Goal: Check status: Check status

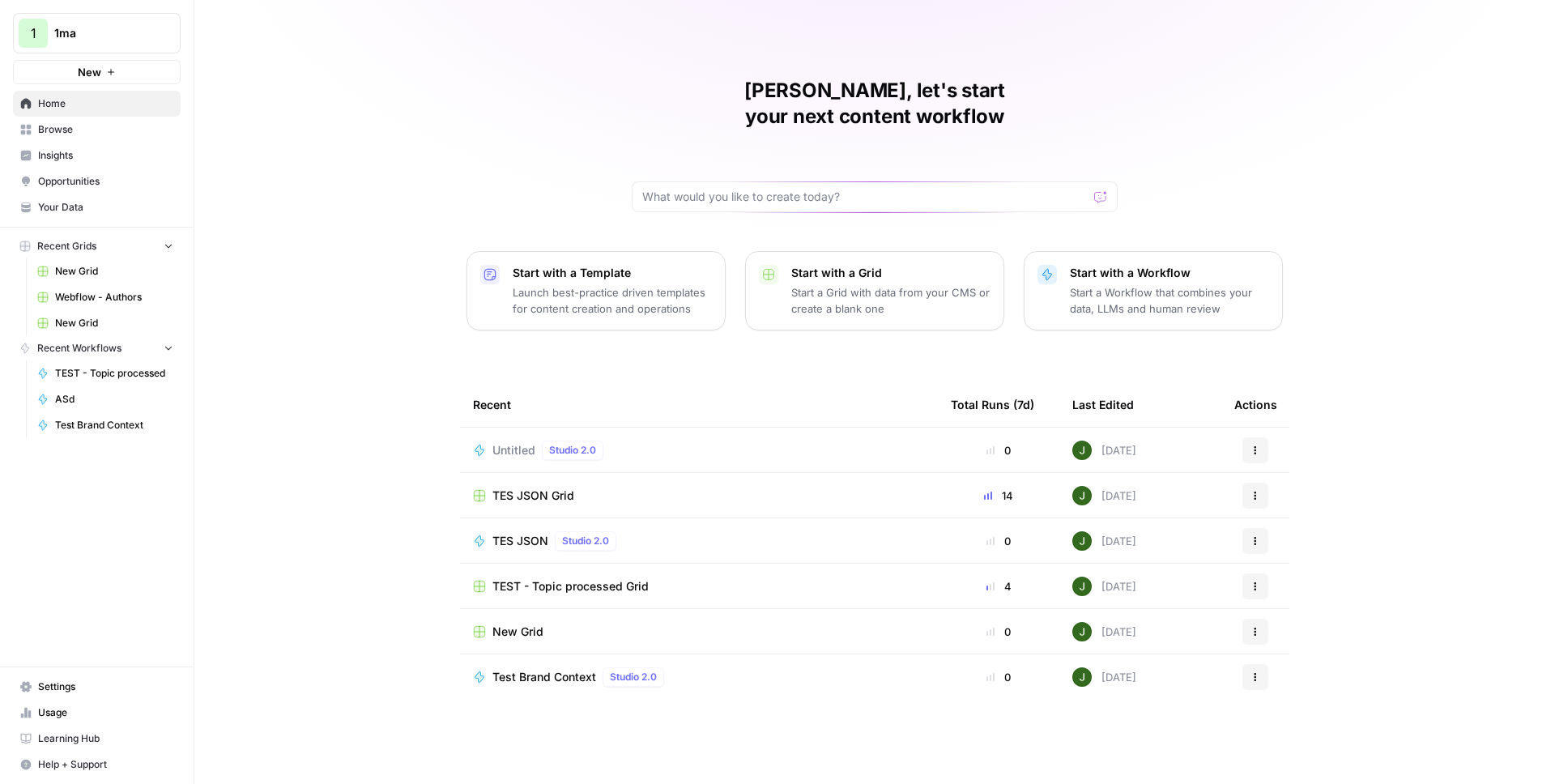
click at [68, 34] on span "1ma" at bounding box center [103, 33] width 98 height 16
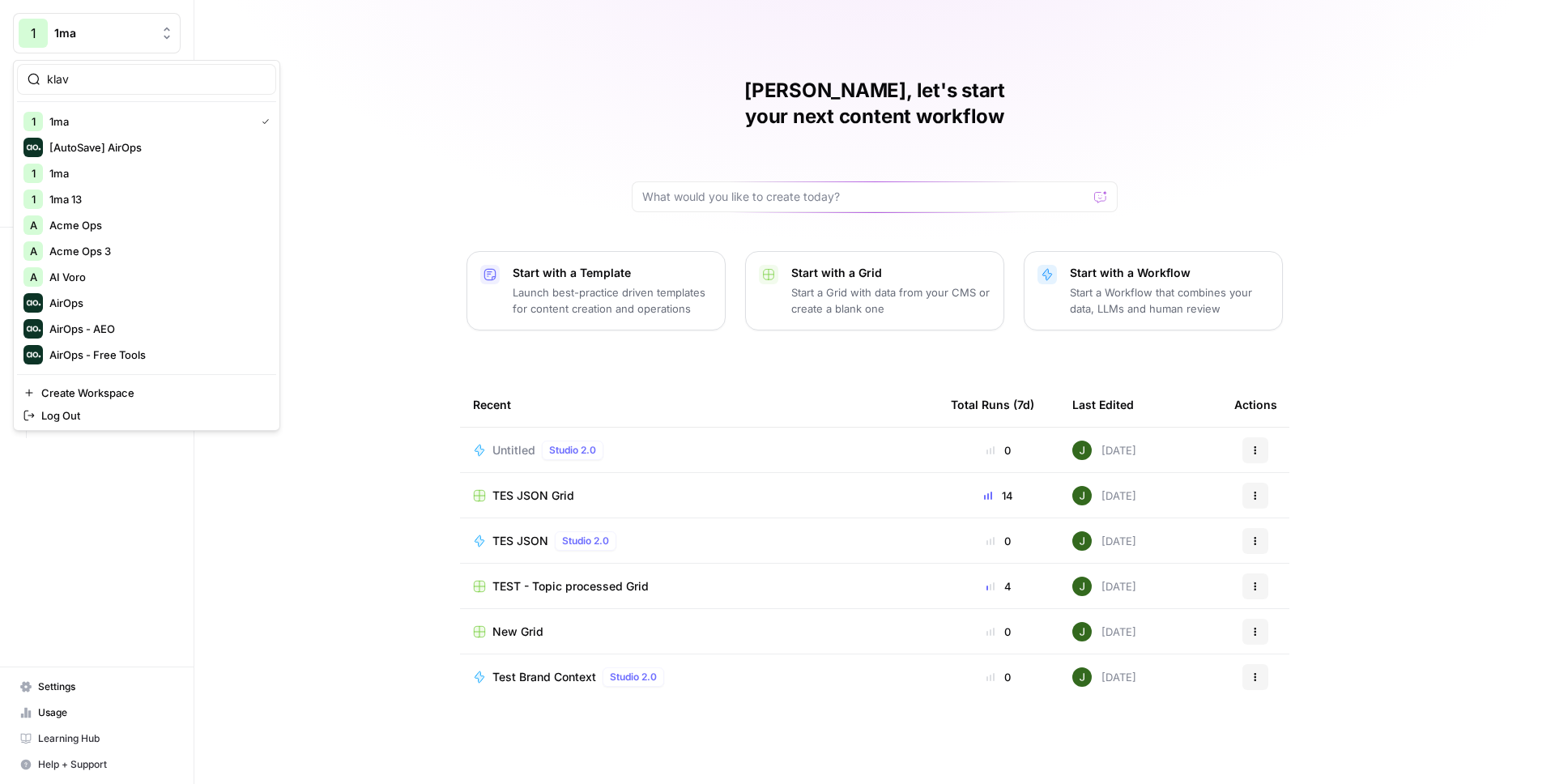
type input "klav"
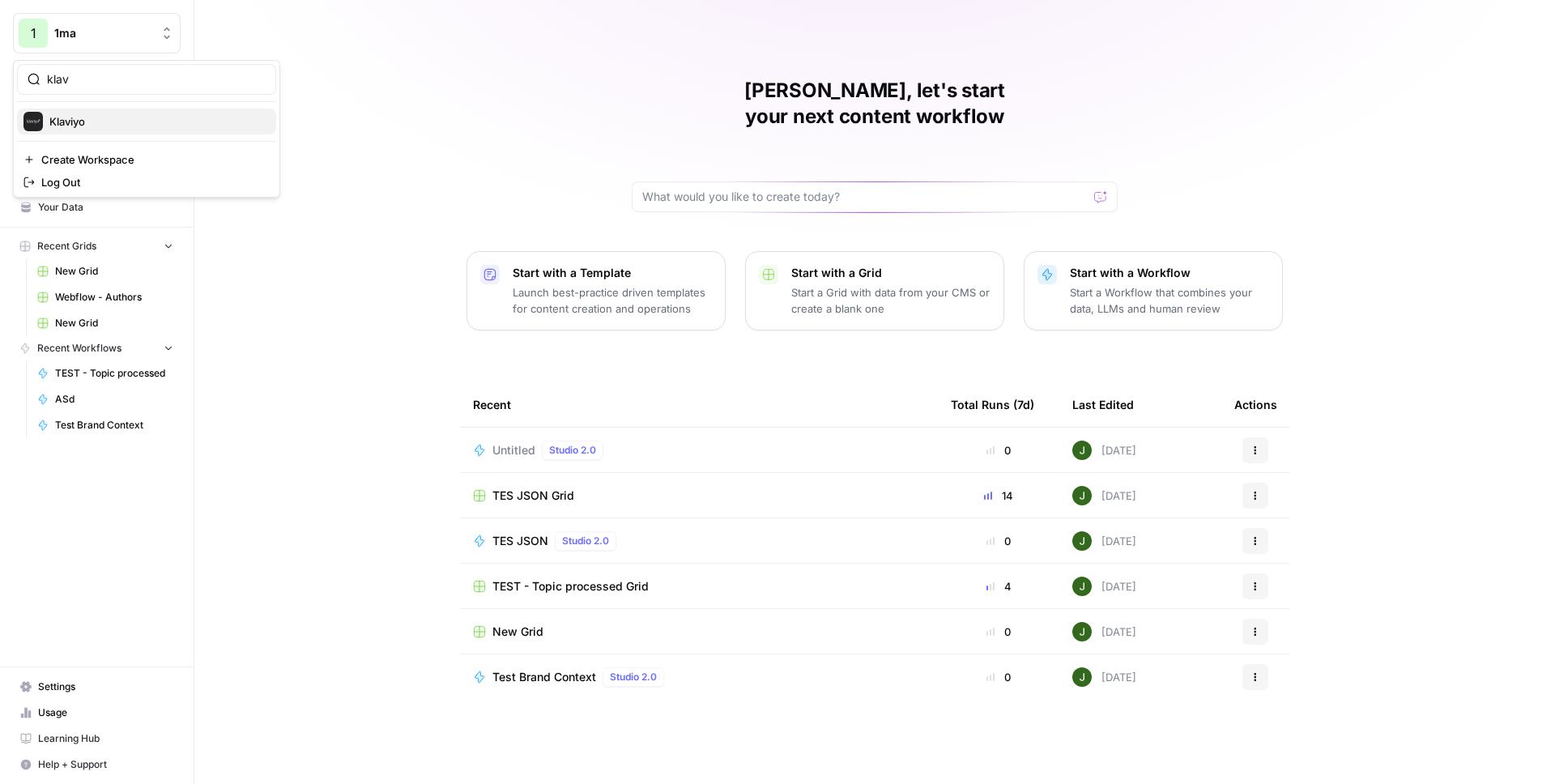
click at [93, 117] on span "Klaviyo" at bounding box center [156, 121] width 214 height 16
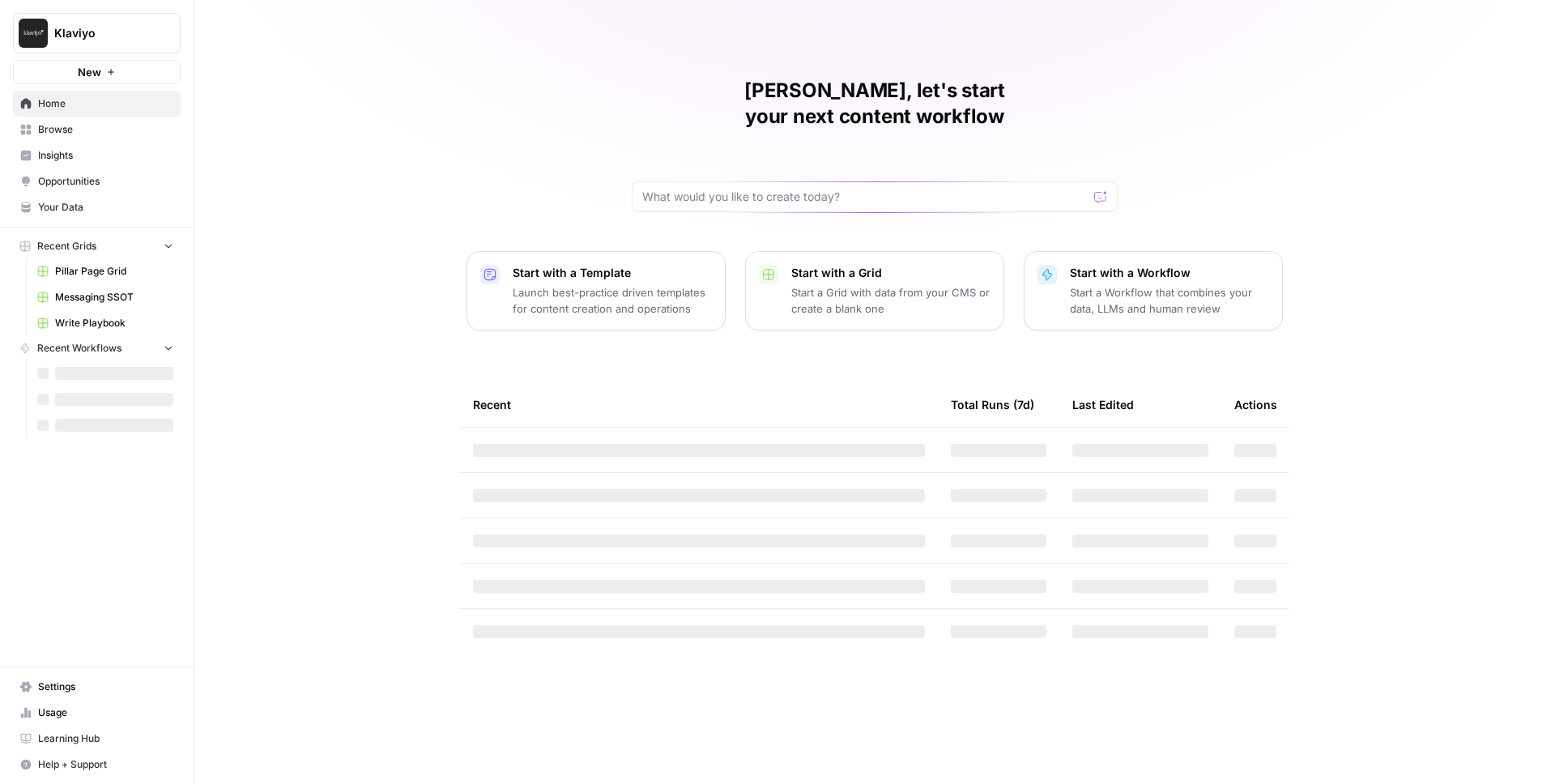
click at [70, 204] on span "Your Data" at bounding box center [106, 207] width 135 height 14
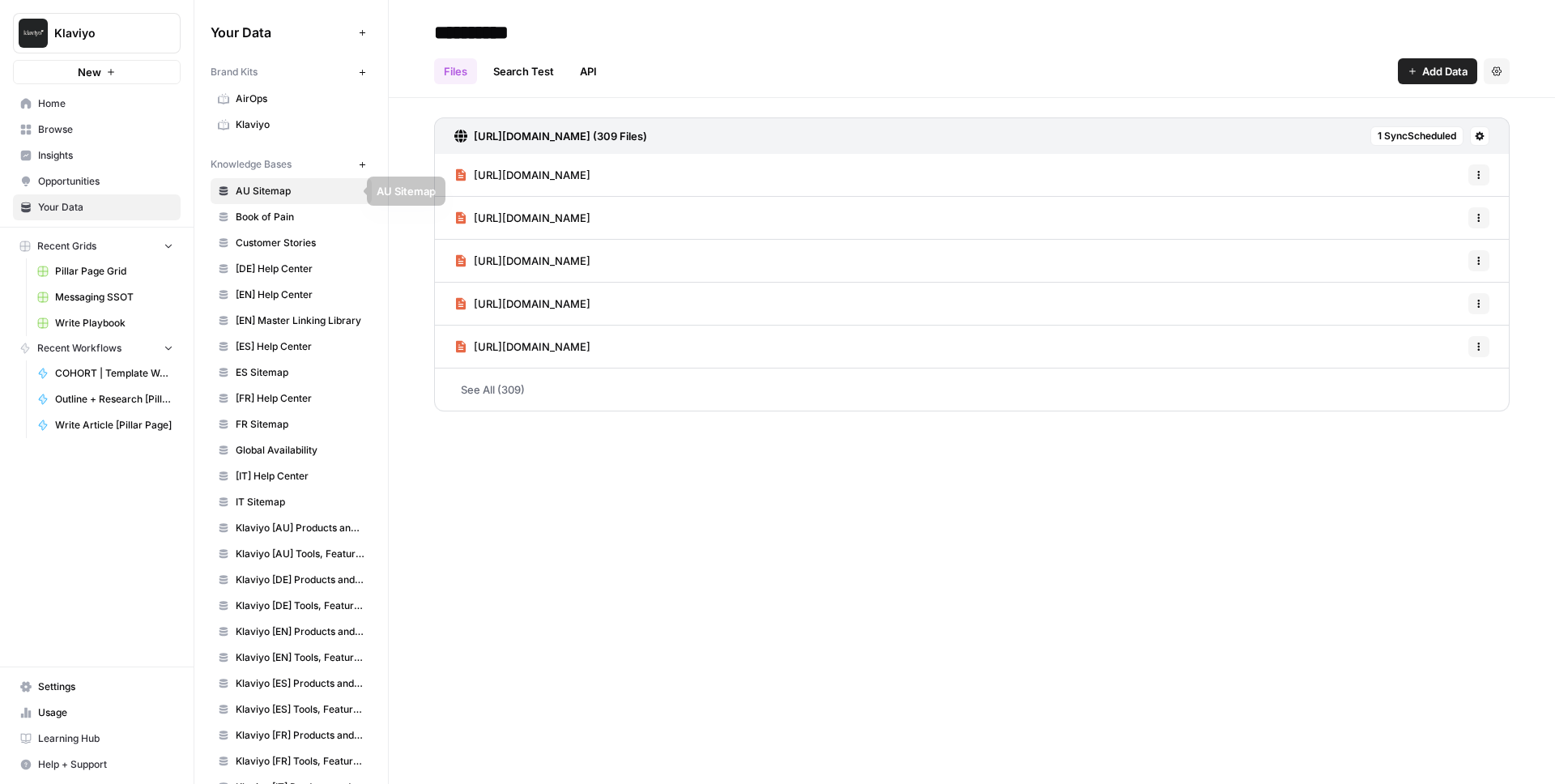
click at [277, 210] on span "Book of Pain" at bounding box center [300, 216] width 129 height 14
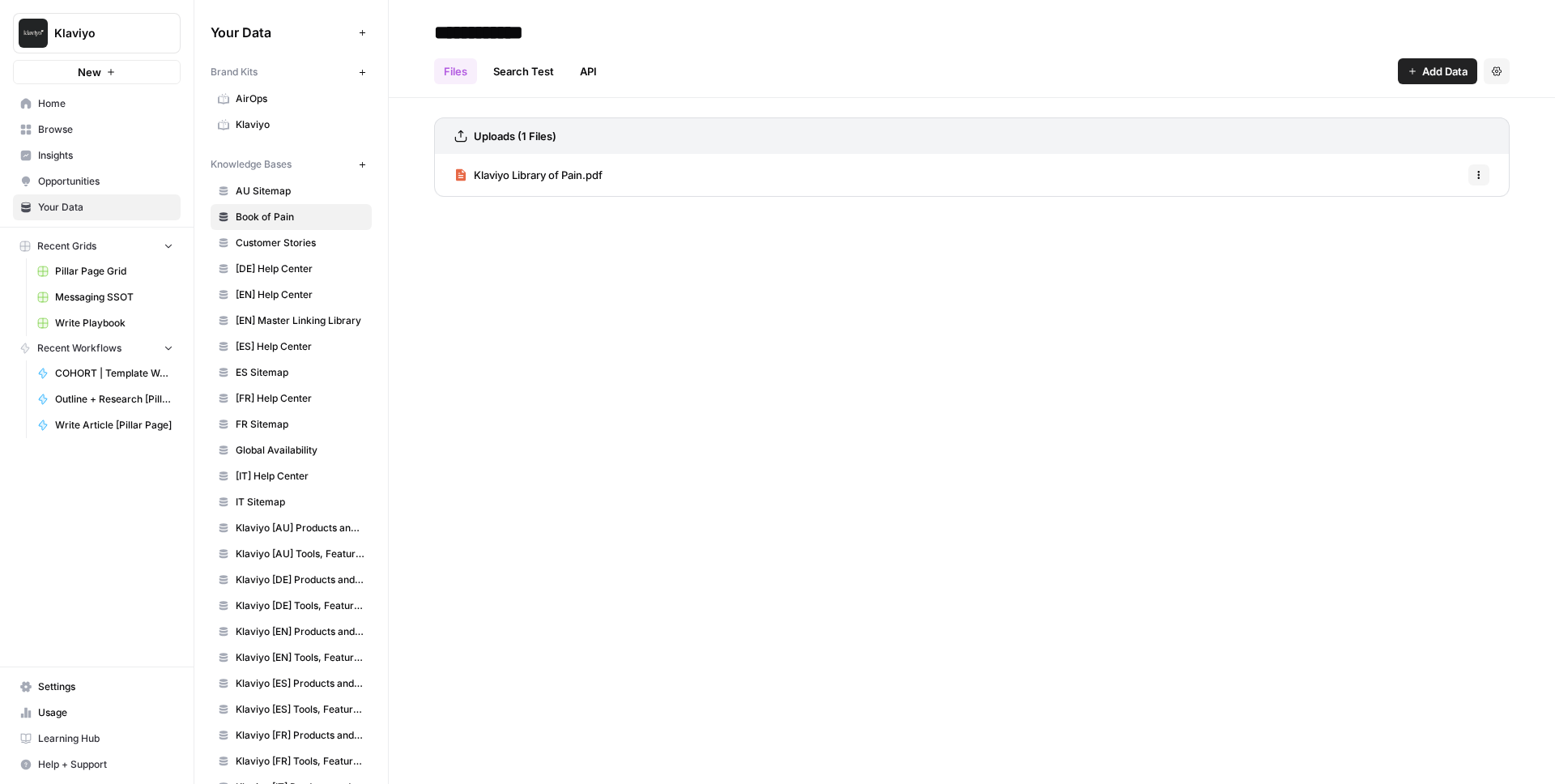
click at [580, 178] on span "Klaviyo Library of Pain.pdf" at bounding box center [538, 175] width 129 height 16
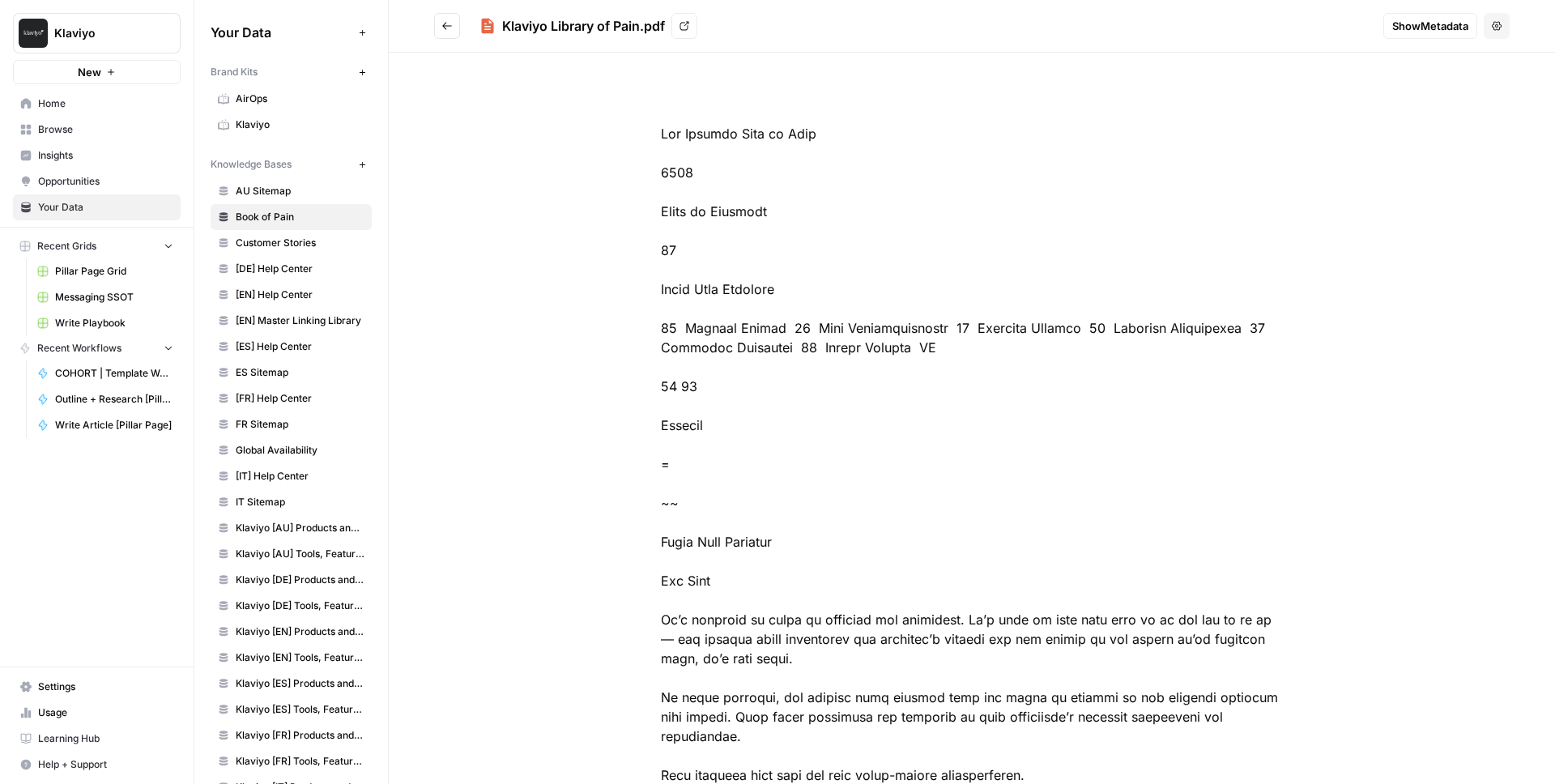
click at [689, 29] on icon at bounding box center [685, 26] width 10 height 10
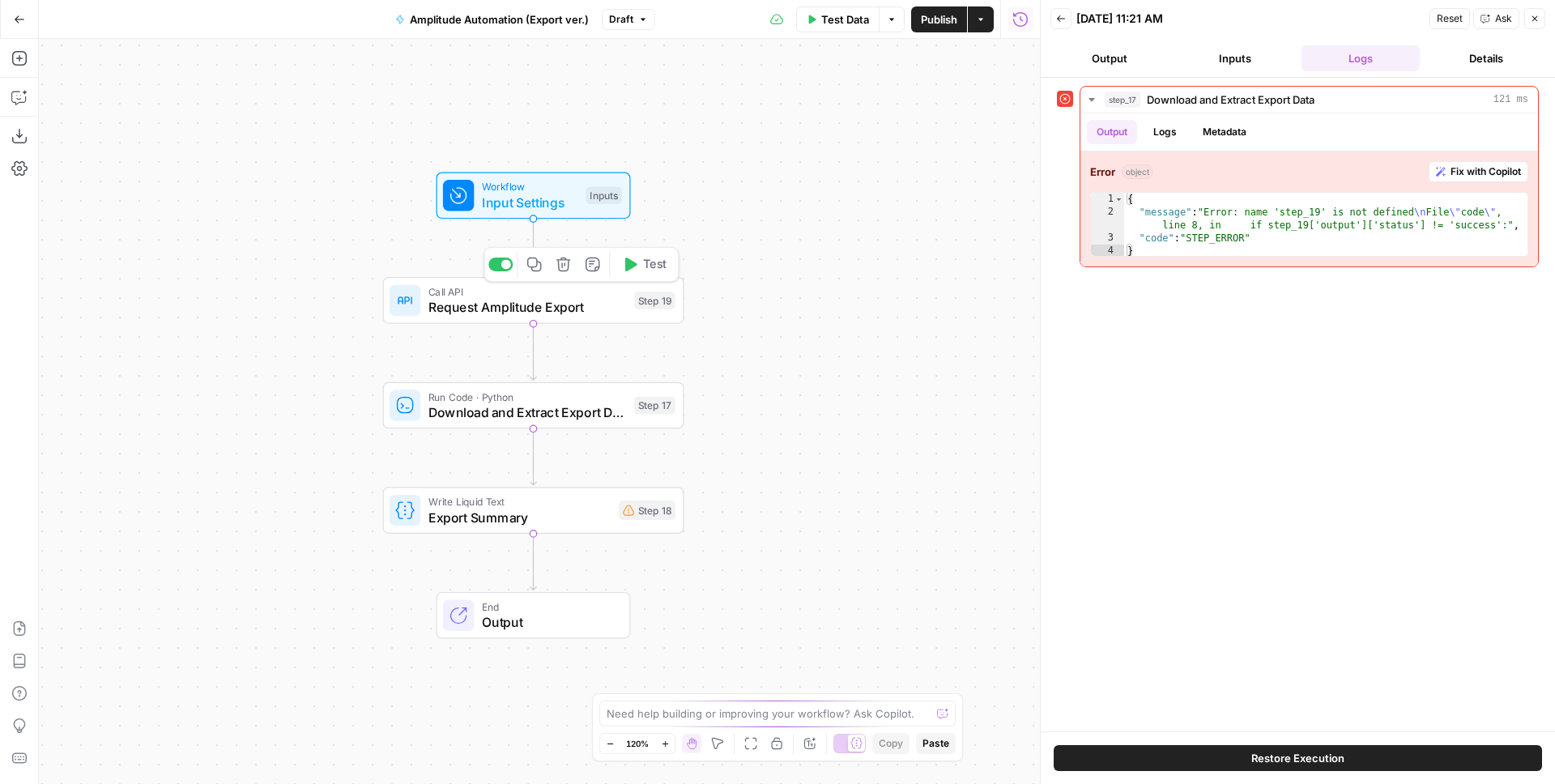
click at [559, 309] on span "Request Amplitude Export" at bounding box center [528, 306] width 199 height 19
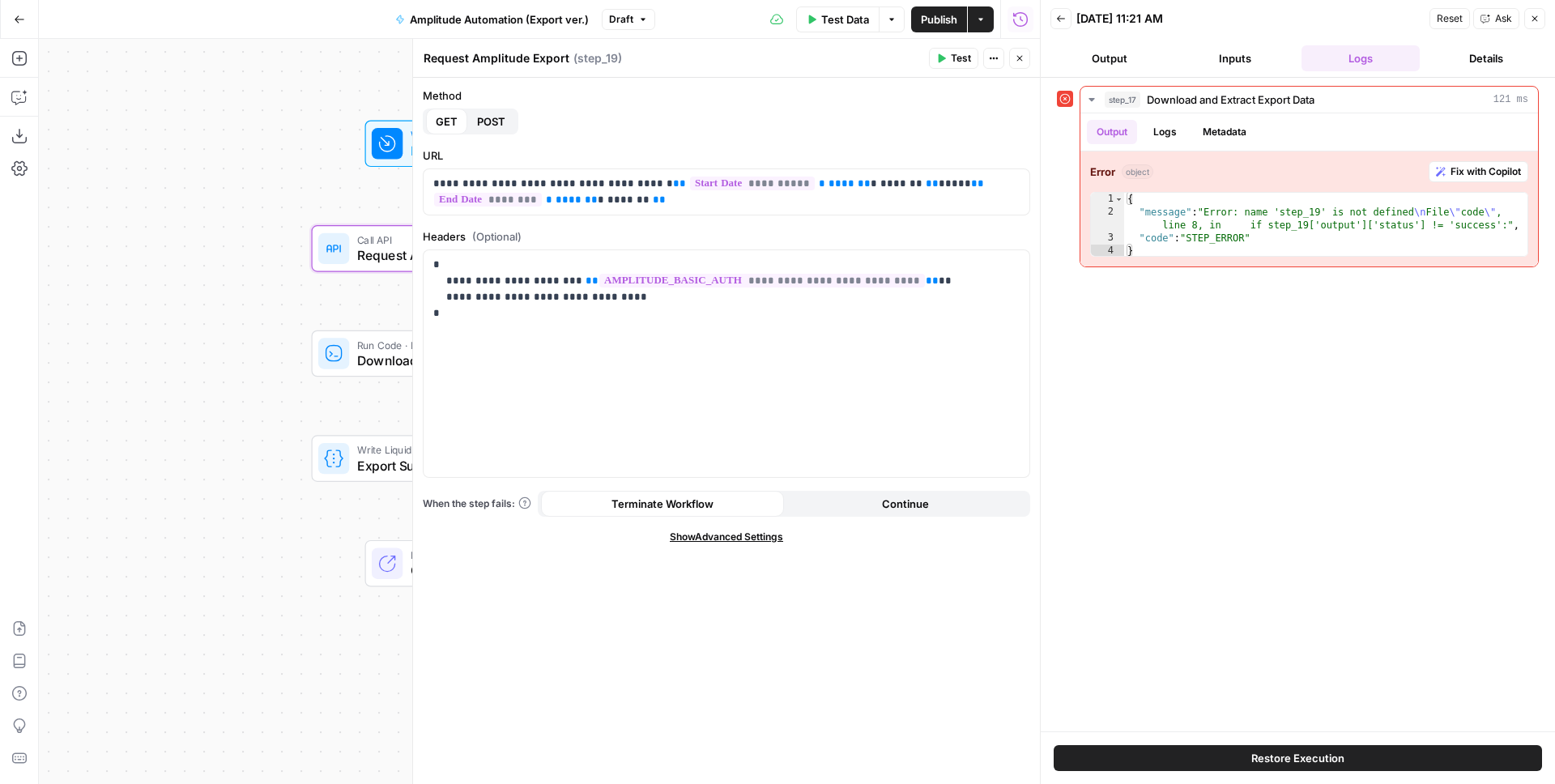
drag, startPoint x: 141, startPoint y: 260, endPoint x: 122, endPoint y: 238, distance: 29.1
click at [116, 240] on div "Workflow Input Settings Inputs Call API Request Amplitude Export Step 19 Run Co…" at bounding box center [539, 412] width 1001 height 745
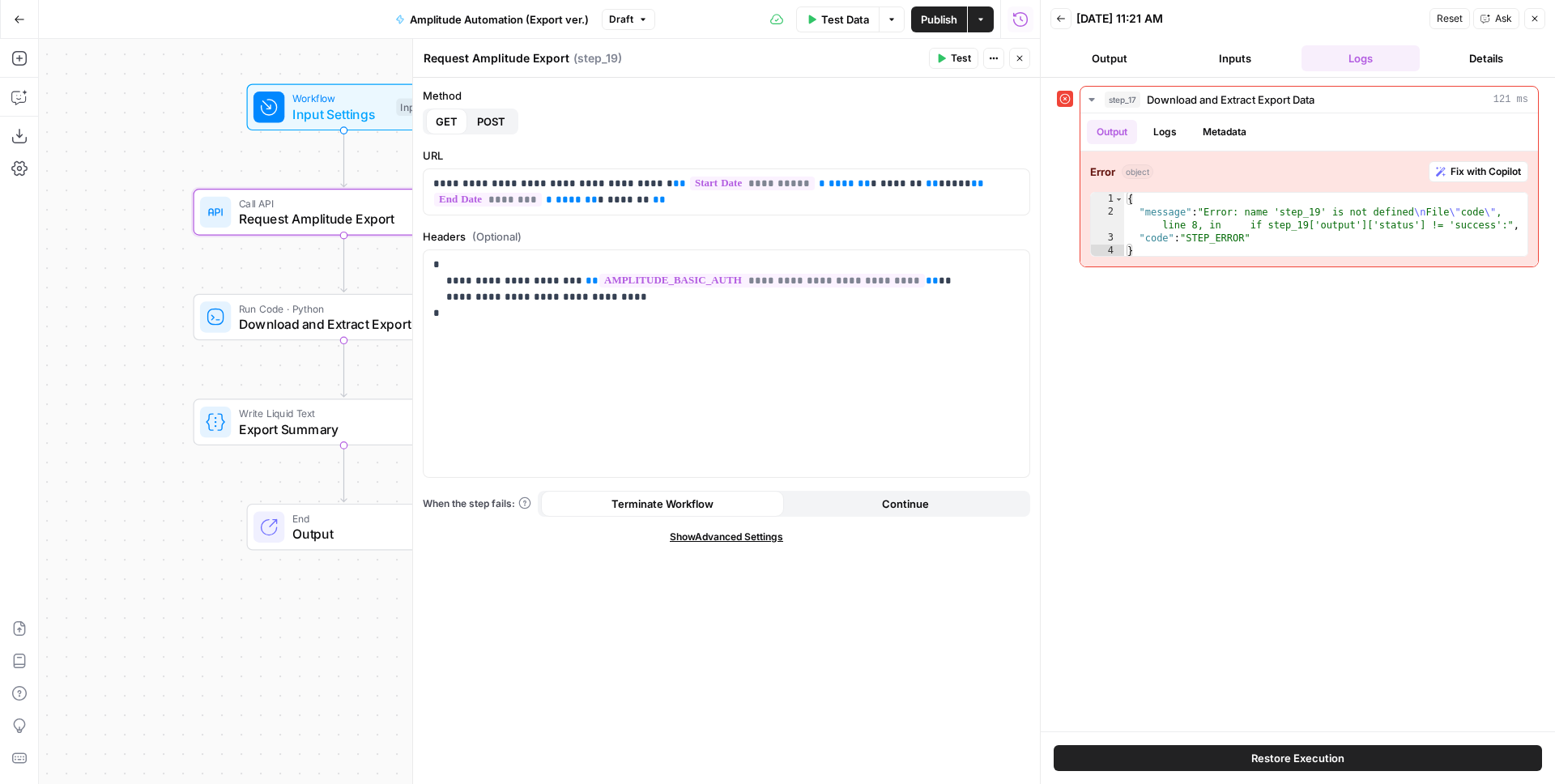
drag, startPoint x: 190, startPoint y: 281, endPoint x: 128, endPoint y: 276, distance: 62.2
click at [126, 273] on div "Workflow Input Settings Inputs Call API Request Amplitude Export Step 19 Run Co…" at bounding box center [539, 412] width 1001 height 745
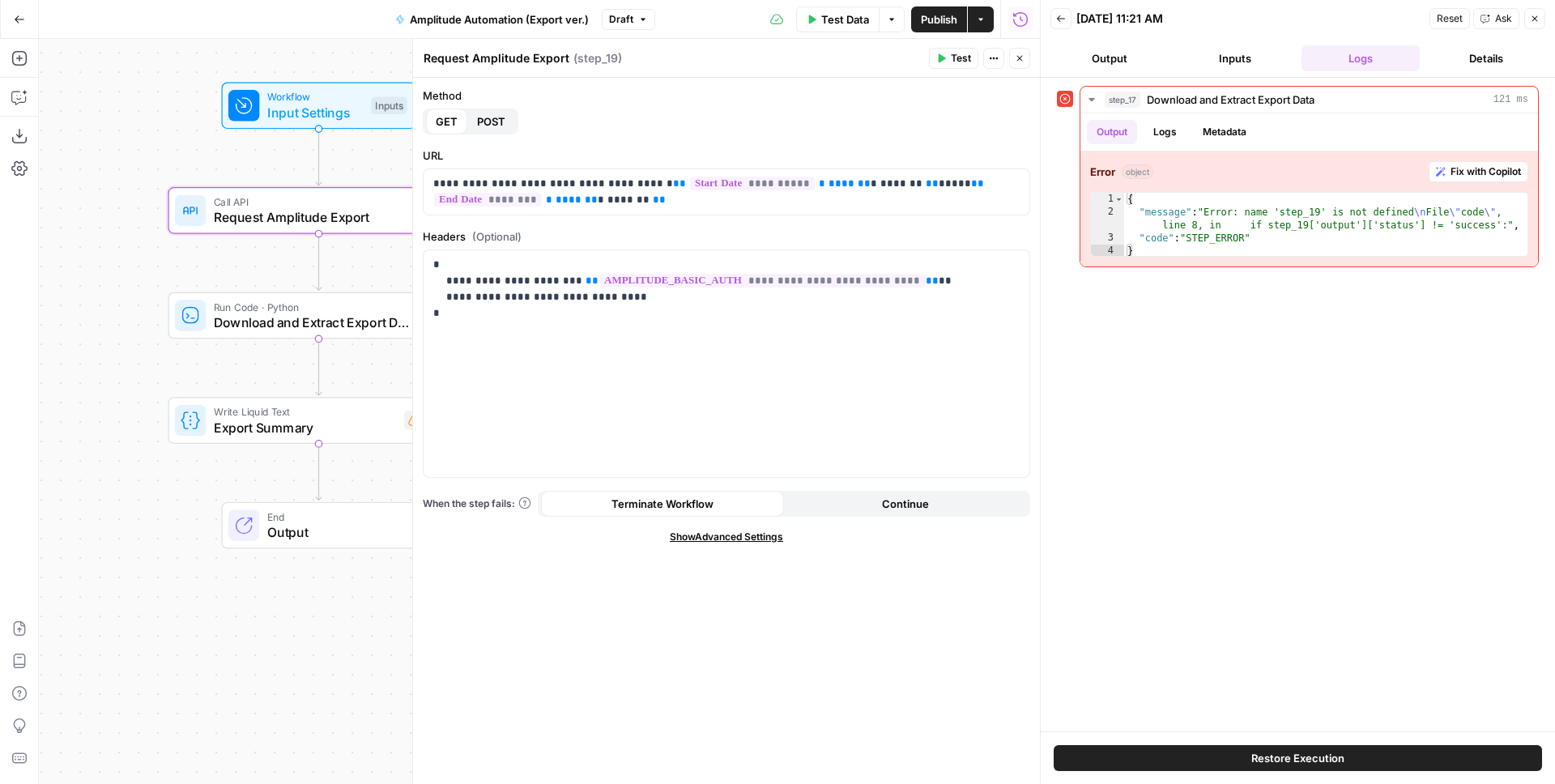
click at [367, 326] on span "Download and Extract Export Data" at bounding box center [313, 321] width 199 height 19
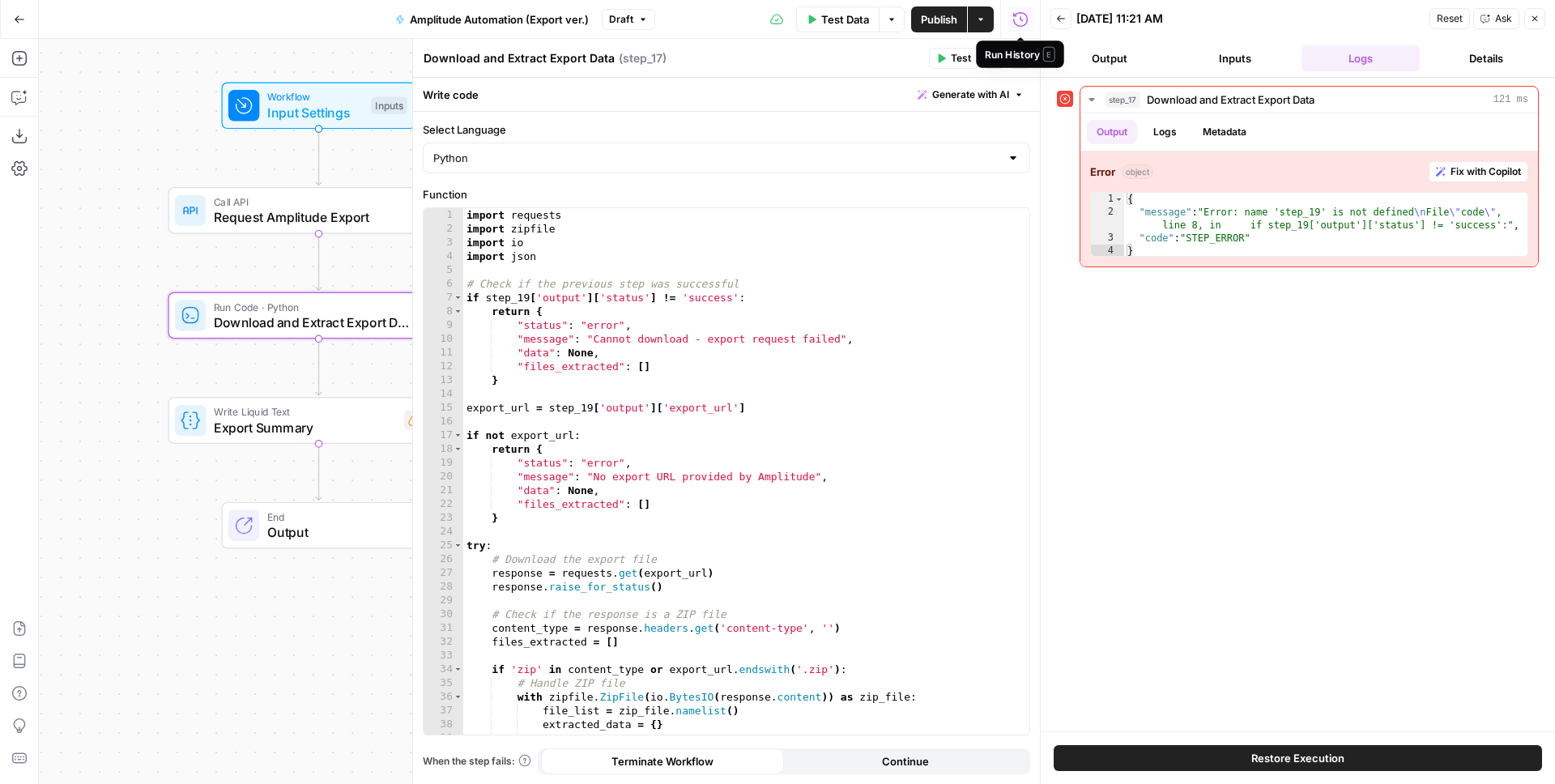
drag, startPoint x: 1010, startPoint y: 25, endPoint x: 1022, endPoint y: 23, distance: 12.2
click at [1022, 23] on icon "button" at bounding box center [1020, 19] width 16 height 16
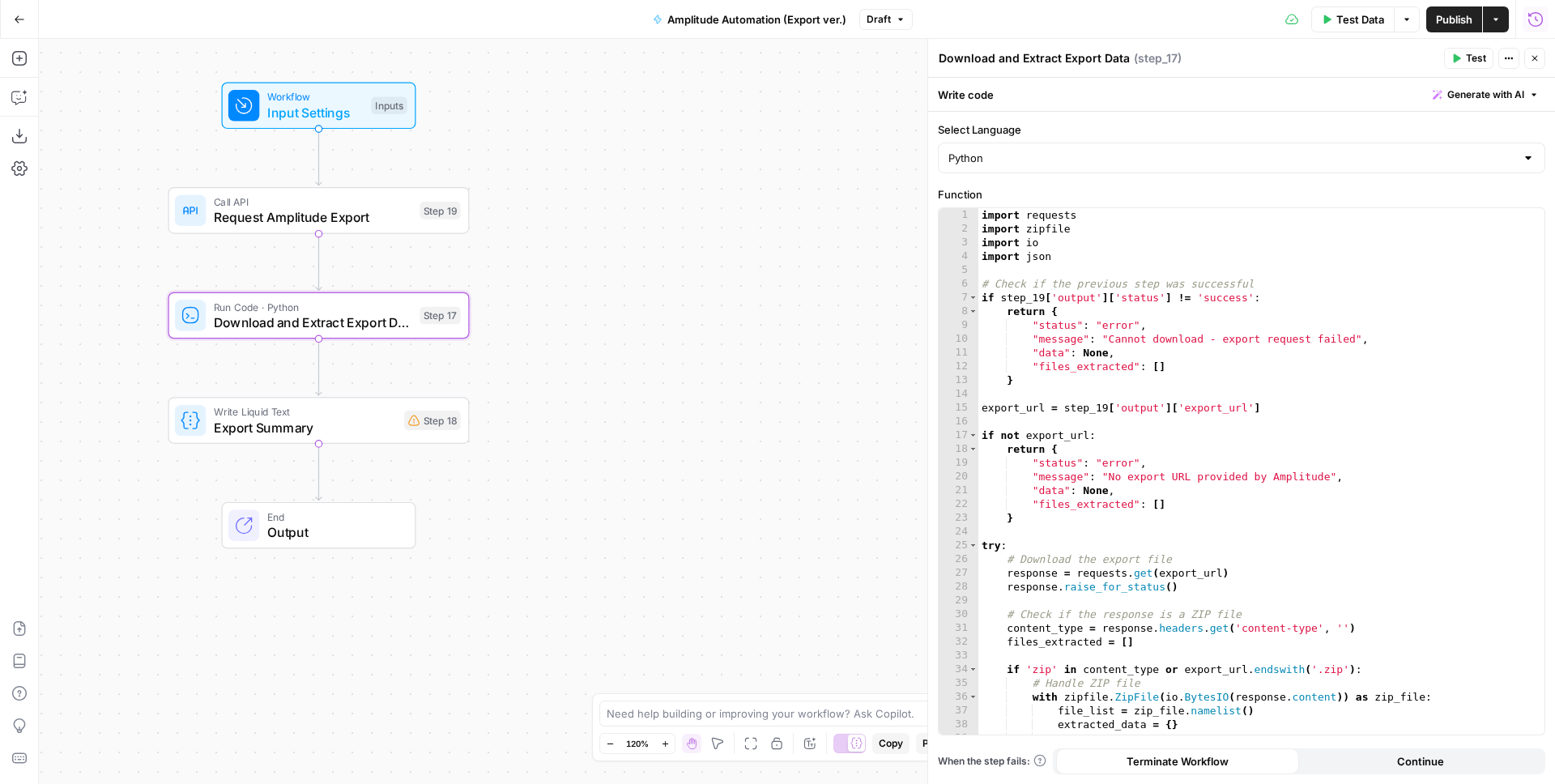
click at [1529, 14] on icon "button" at bounding box center [1535, 18] width 14 height 14
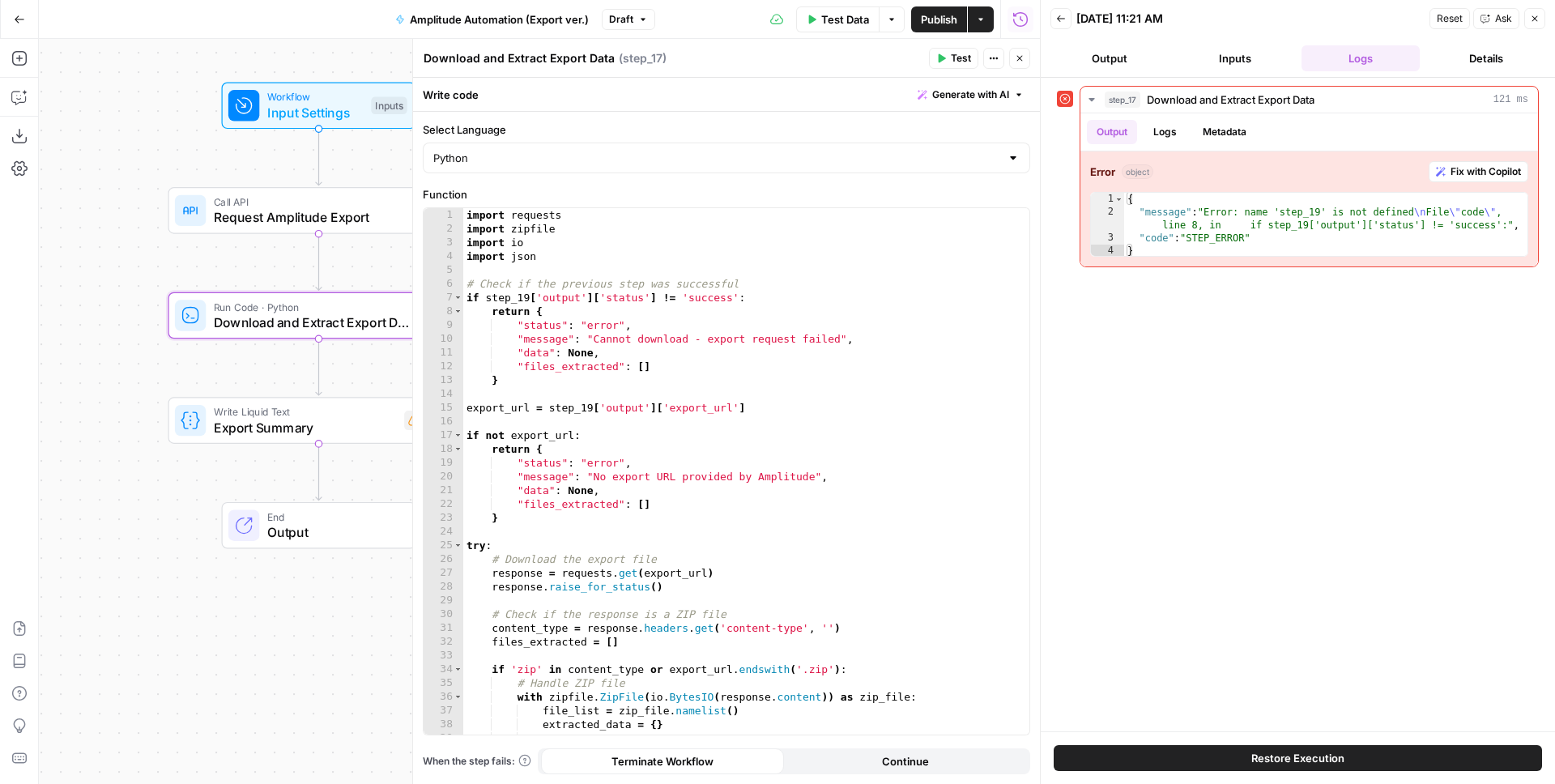
click at [1061, 19] on icon "button" at bounding box center [1061, 18] width 10 height 10
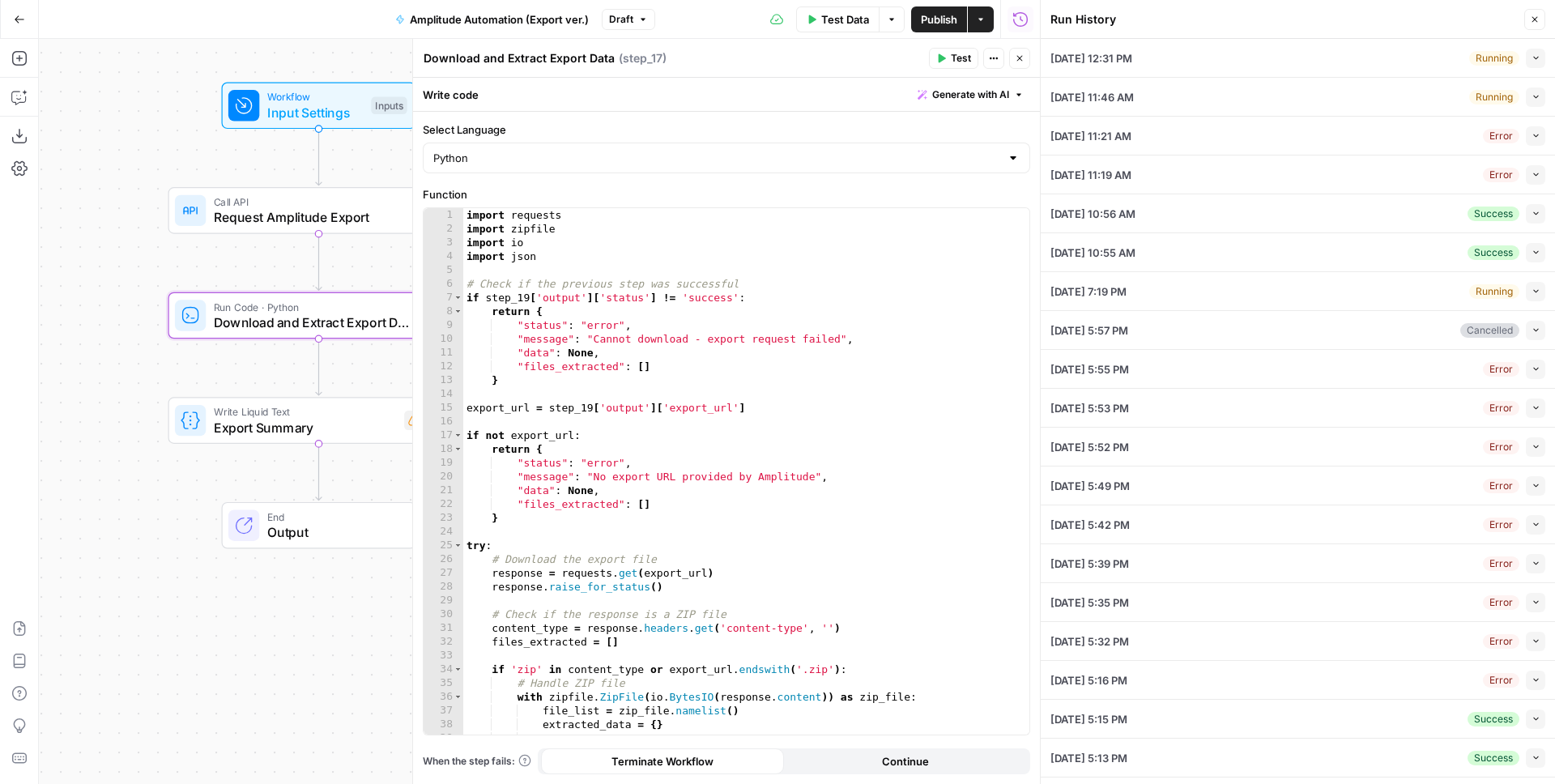
click at [1532, 95] on icon "button" at bounding box center [1536, 97] width 9 height 9
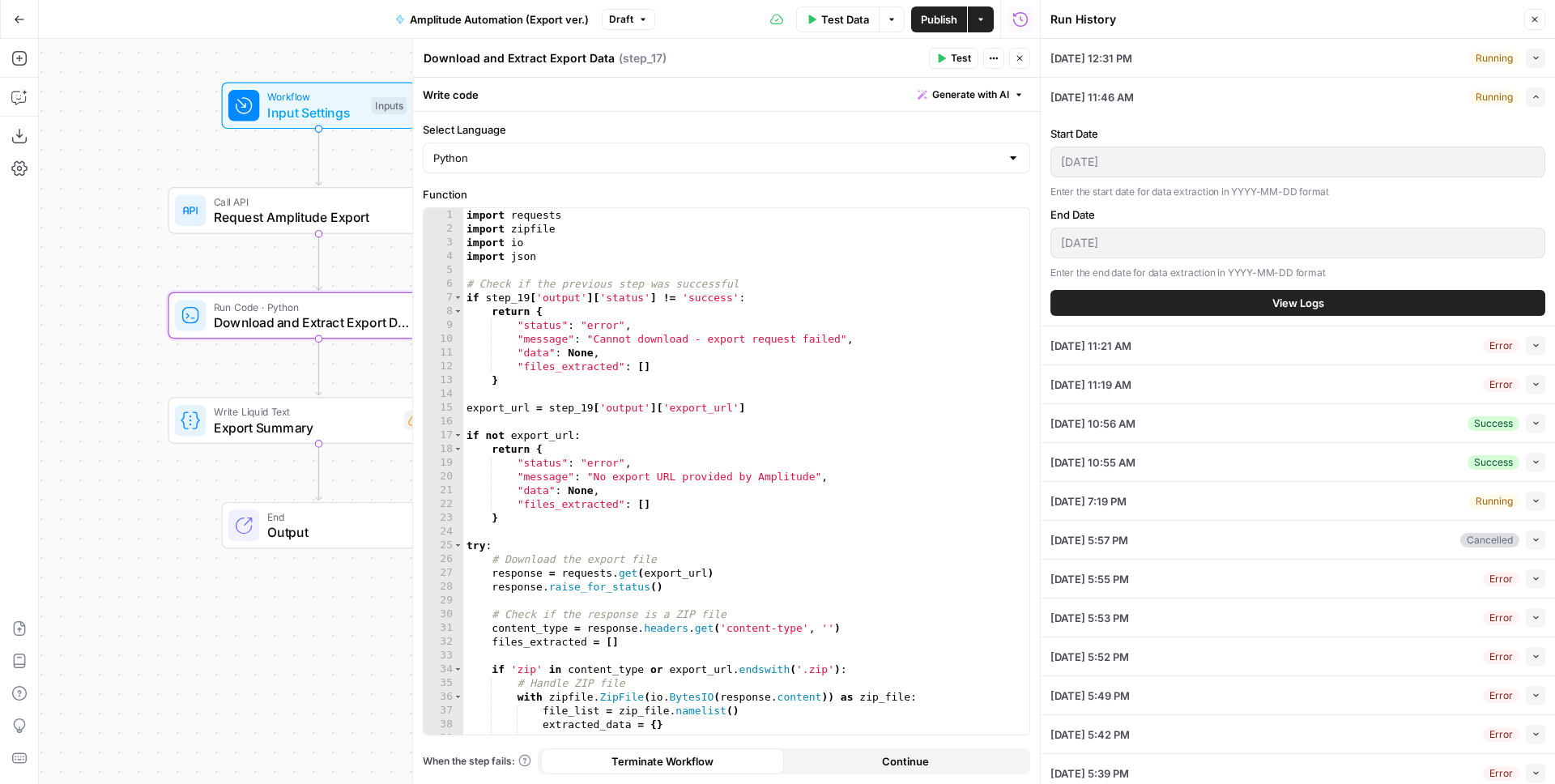
click at [1533, 345] on icon "button" at bounding box center [1536, 346] width 5 height 3
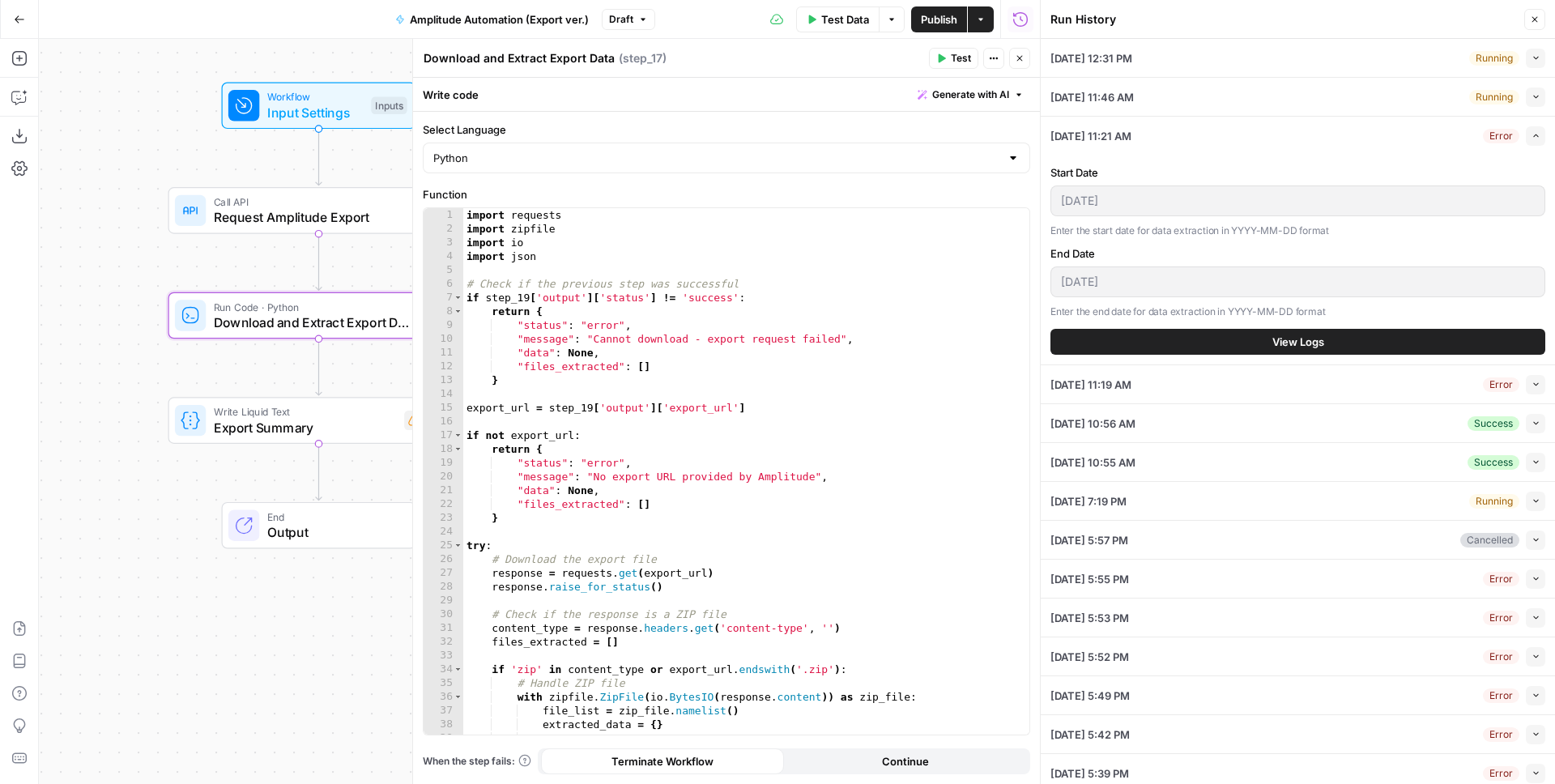
click at [1304, 326] on div "Start Date [DATE] Enter the start date for data extraction in YYYY-MM-DD format…" at bounding box center [1298, 259] width 495 height 210
click at [1309, 337] on span "View Logs" at bounding box center [1299, 341] width 52 height 16
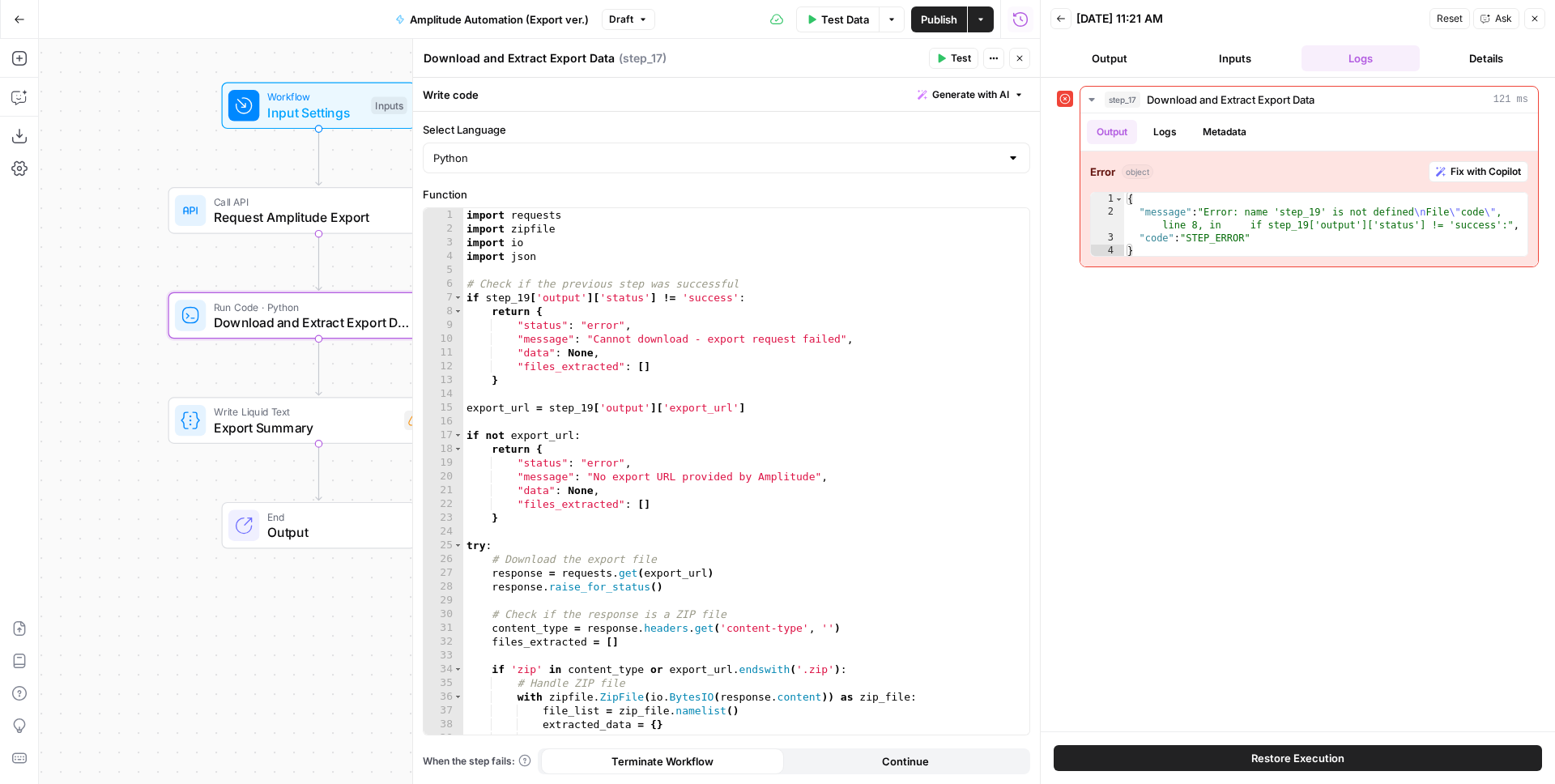
click at [1063, 19] on icon "button" at bounding box center [1061, 18] width 10 height 10
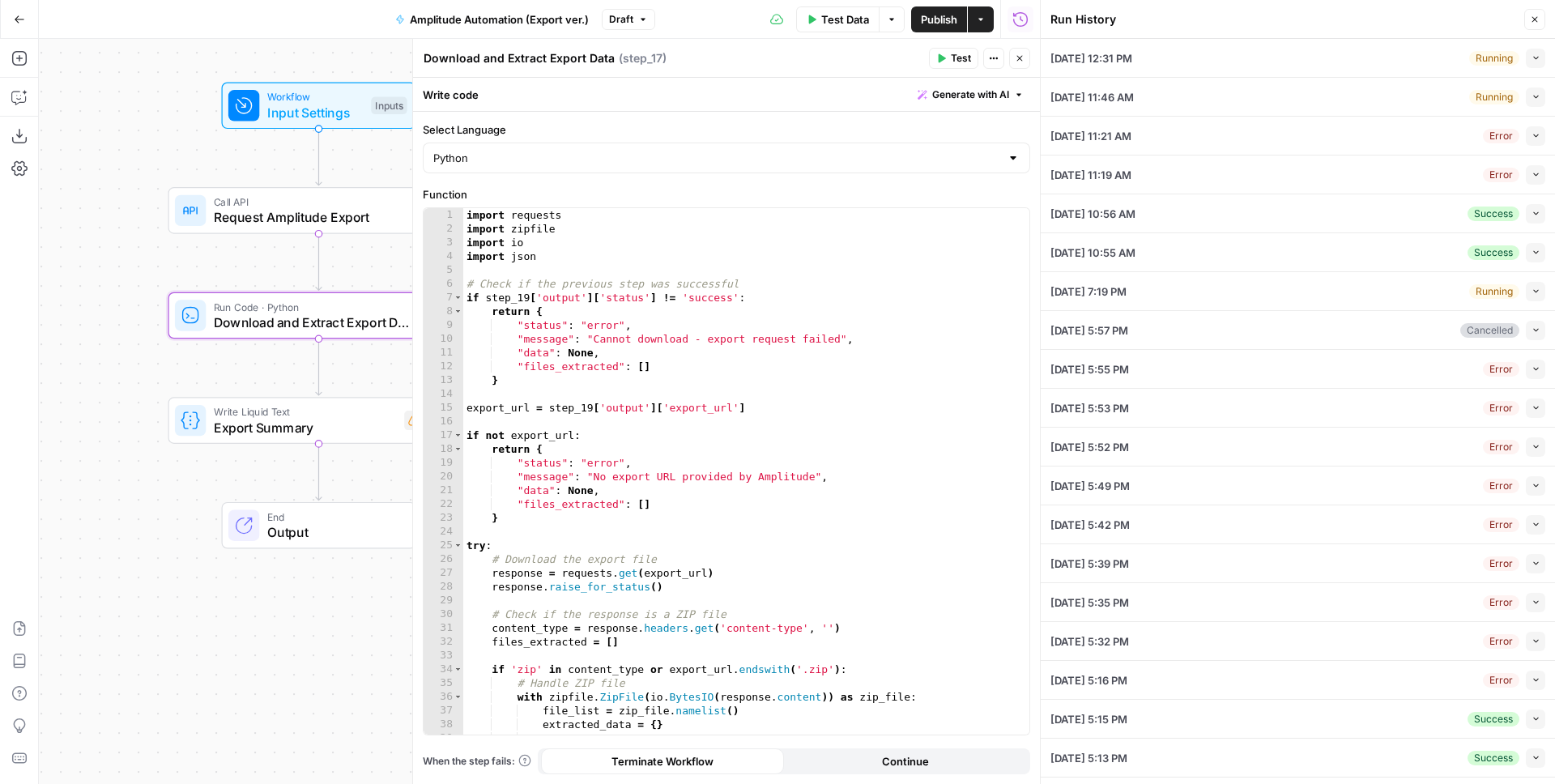
click at [1532, 175] on icon "button" at bounding box center [1536, 175] width 9 height 9
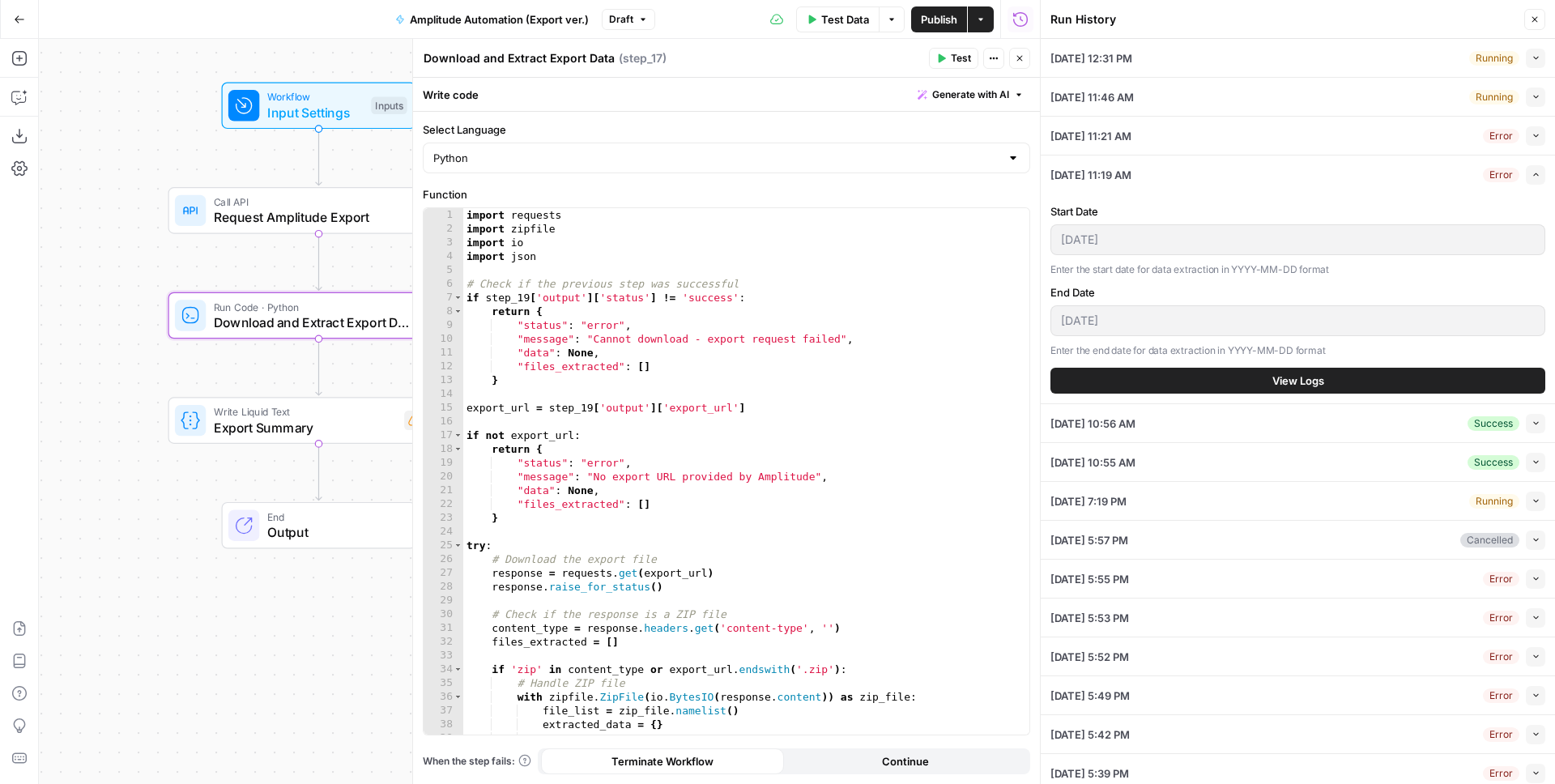
click at [1240, 387] on button "View Logs" at bounding box center [1298, 380] width 495 height 26
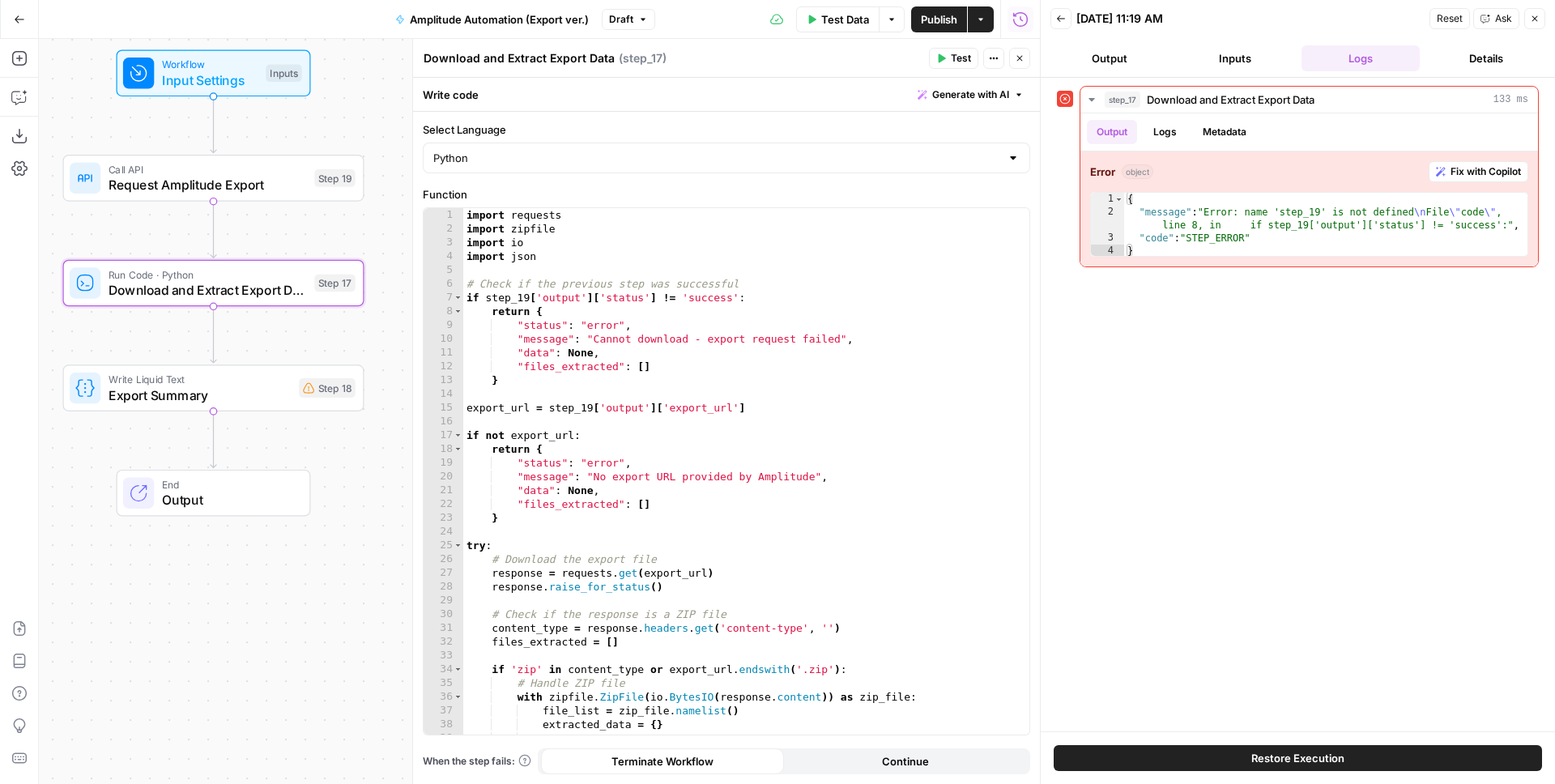
drag, startPoint x: 139, startPoint y: 513, endPoint x: 31, endPoint y: 479, distance: 113.2
click at [31, 479] on div "Add Steps Copilot Download as JSON Settings Import JSON AirOps Academy Help Giv…" at bounding box center [519, 412] width 1040 height 745
click at [1052, 22] on button "Back" at bounding box center [1061, 18] width 21 height 21
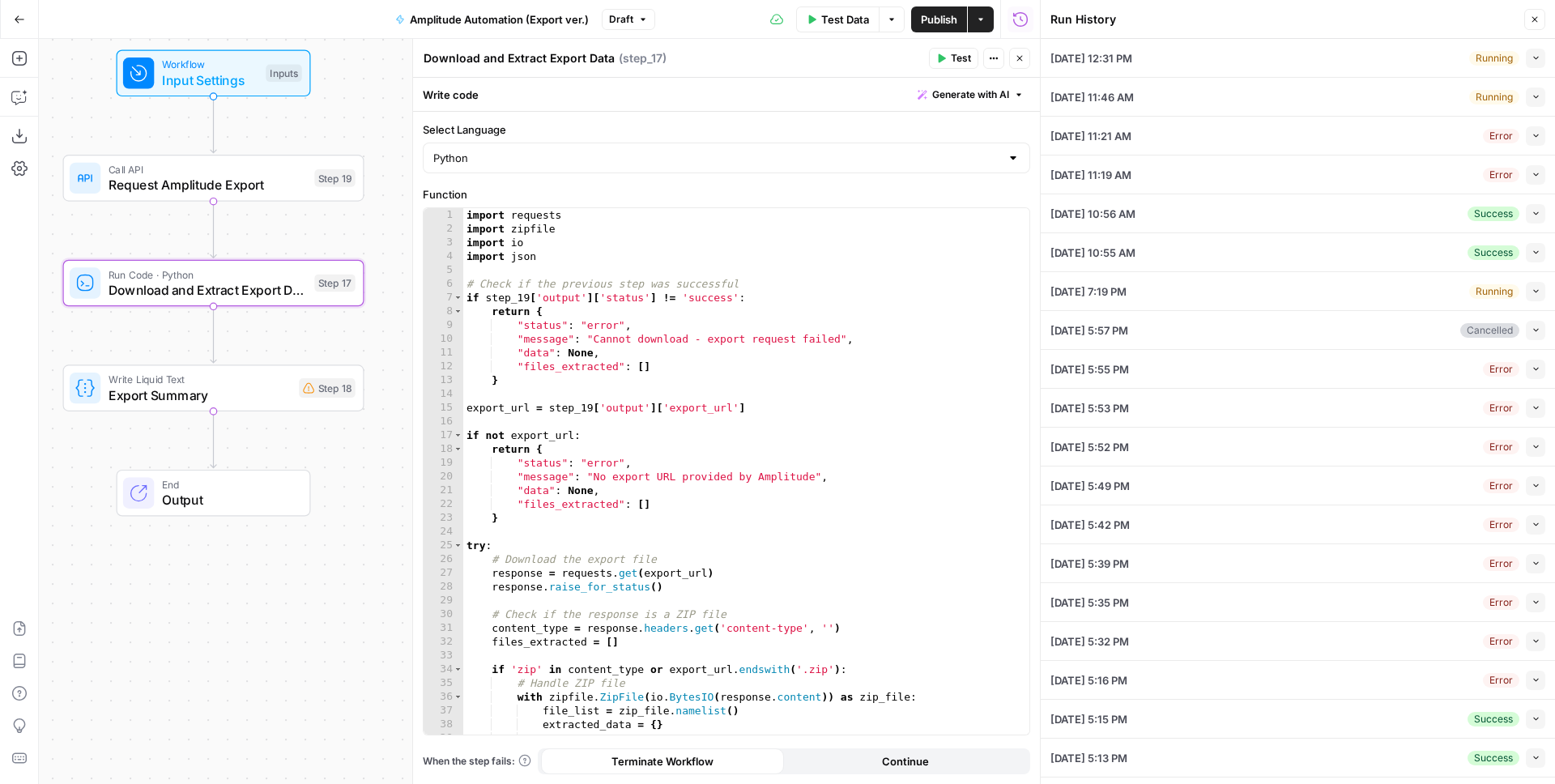
click at [1532, 62] on span "button" at bounding box center [1536, 58] width 9 height 9
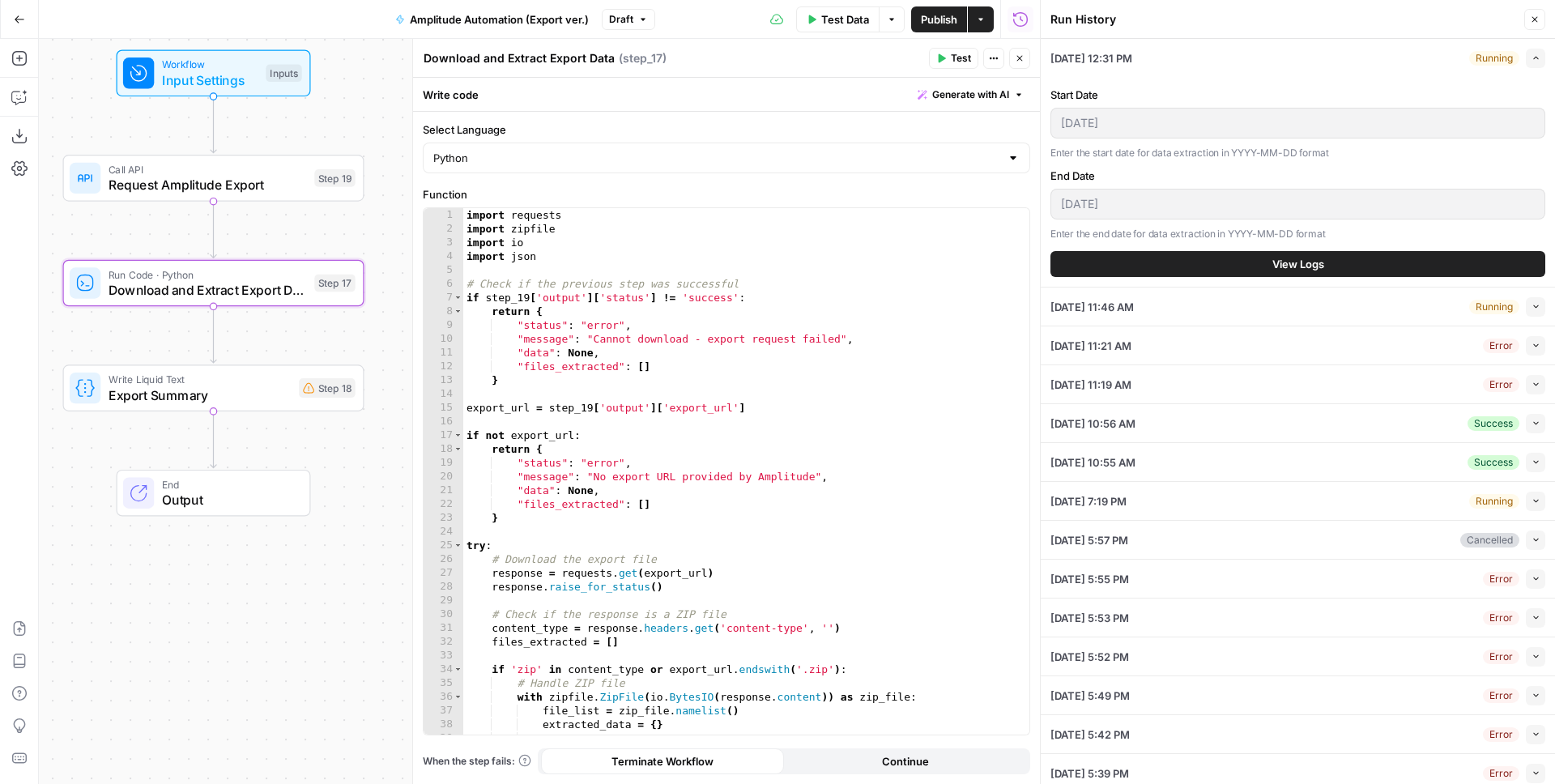
click at [1310, 258] on span "View Logs" at bounding box center [1299, 264] width 52 height 16
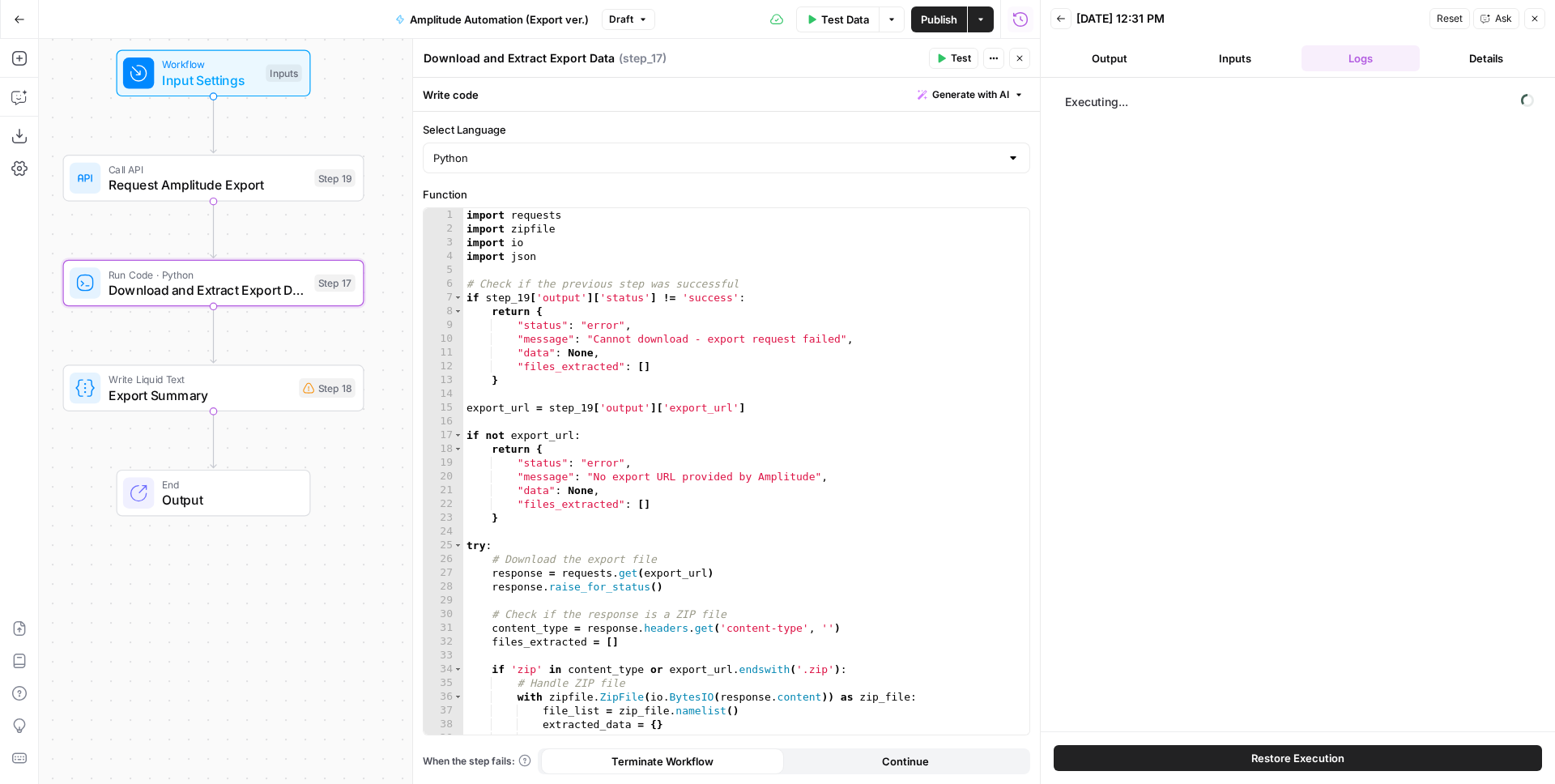
click at [1252, 60] on button "Inputs" at bounding box center [1235, 58] width 119 height 26
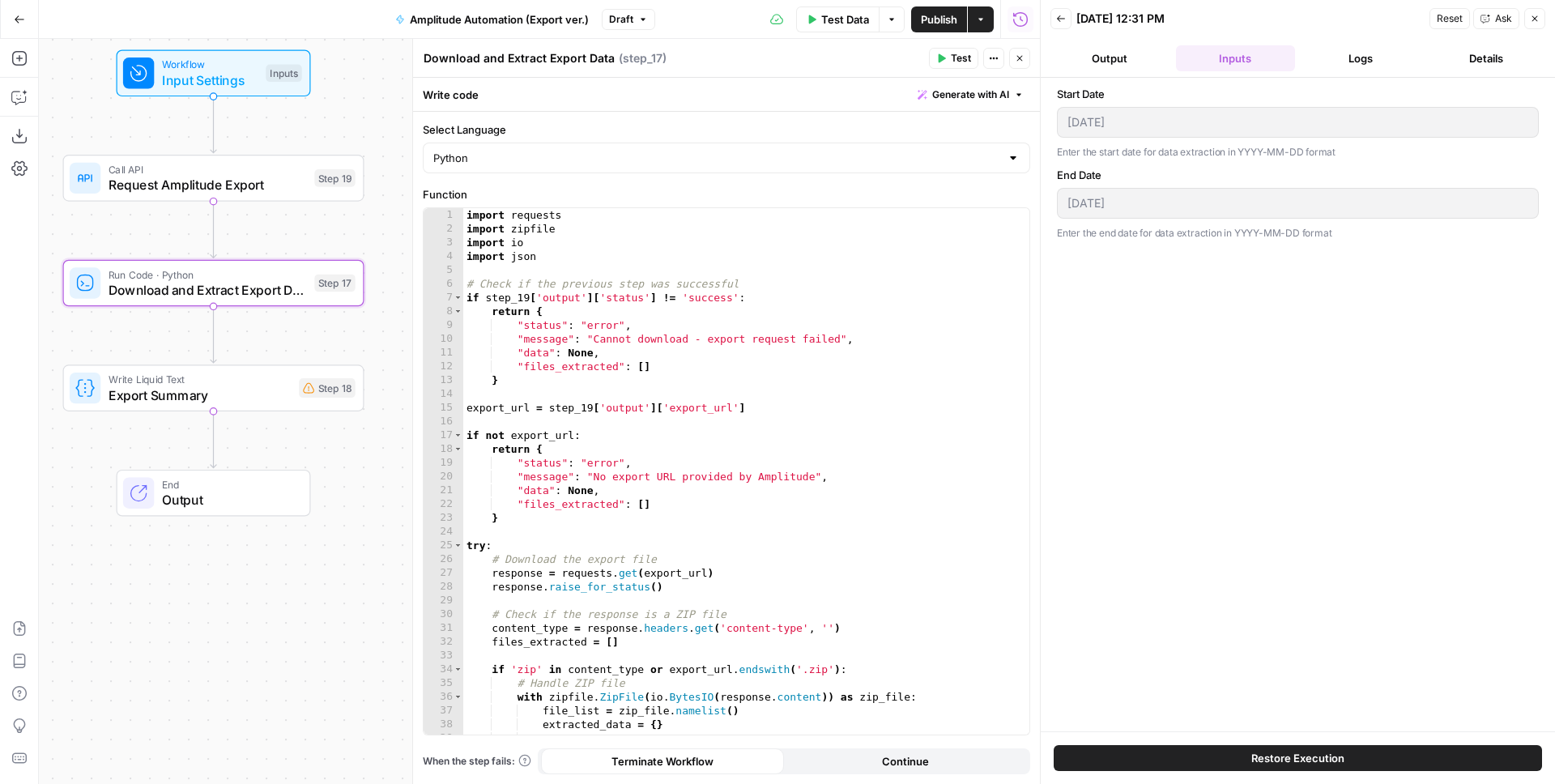
click at [1348, 57] on button "Logs" at bounding box center [1361, 58] width 119 height 26
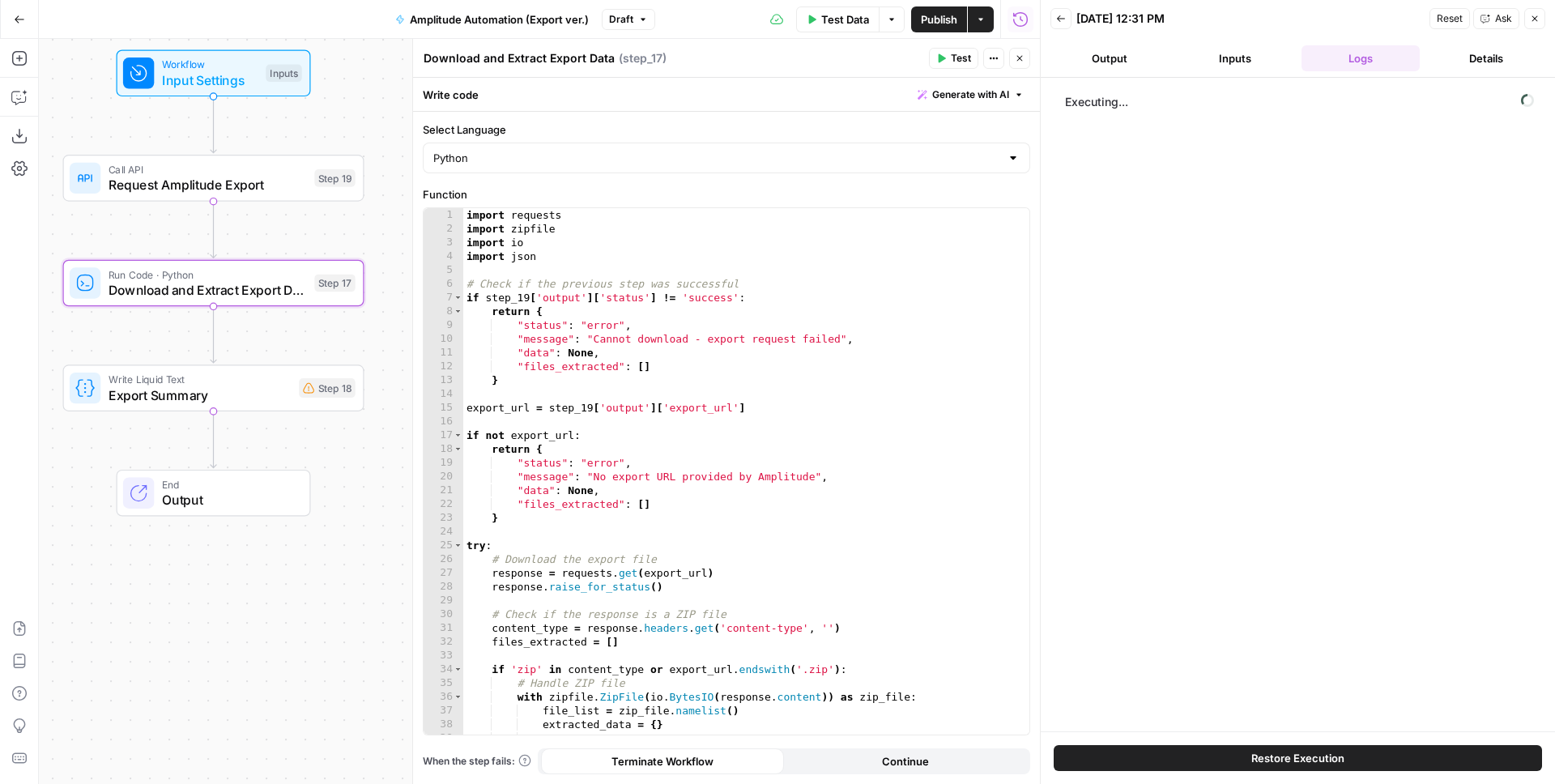
click at [1537, 22] on icon "button" at bounding box center [1535, 18] width 10 height 10
